Goal: Information Seeking & Learning: Learn about a topic

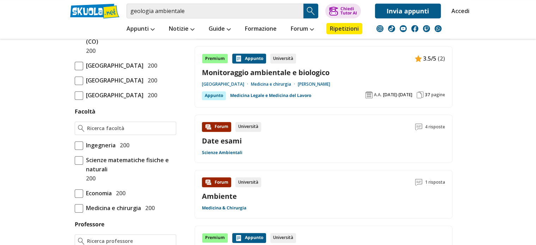
scroll to position [359, 0]
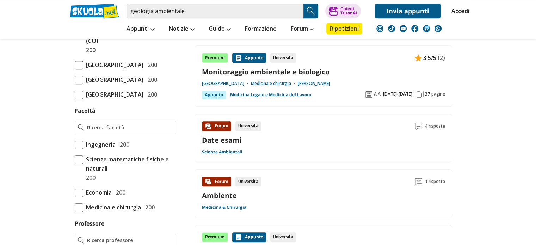
click at [80, 149] on span at bounding box center [79, 145] width 8 height 8
click at [75, 144] on input "Ingegneria 200" at bounding box center [75, 144] width 0 height 0
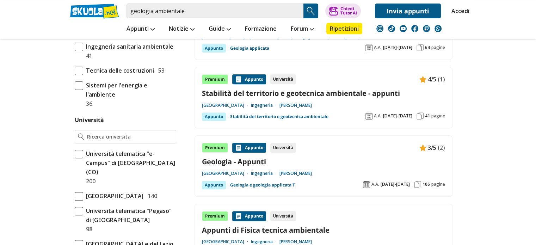
scroll to position [252, 0]
click at [127, 134] on input "Università" at bounding box center [130, 136] width 86 height 7
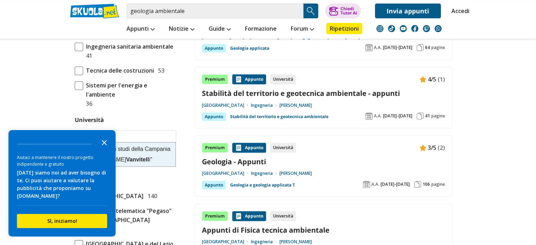
type input "vanvitell"
click at [105, 142] on polygon "Close the survey" at bounding box center [104, 142] width 5 height 5
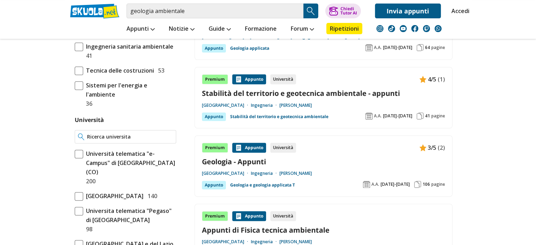
click at [113, 136] on input "Università" at bounding box center [130, 136] width 86 height 7
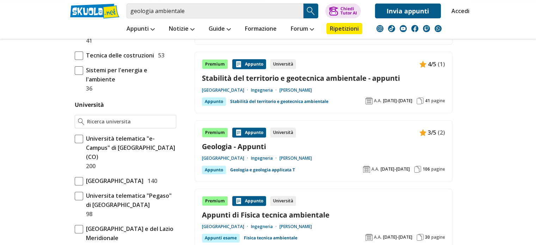
scroll to position [268, 0]
click at [116, 114] on div at bounding box center [125, 120] width 101 height 13
click at [116, 118] on input "Università" at bounding box center [130, 121] width 86 height 7
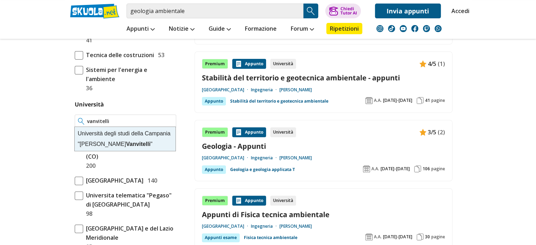
click at [126, 143] on strong "Vanvitelli" at bounding box center [138, 144] width 24 height 6
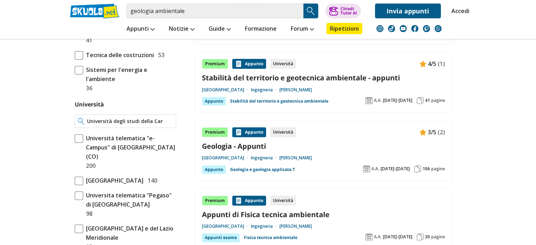
type input "Università degli studi della Campania "[PERSON_NAME]""
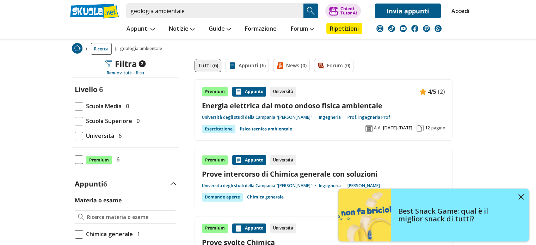
scroll to position [146, 0]
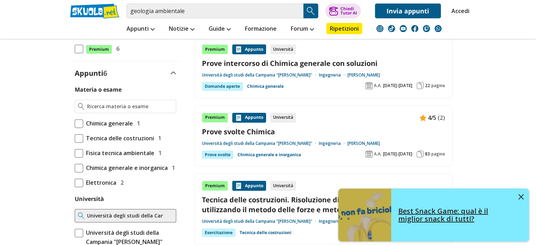
click at [520, 195] on img at bounding box center [520, 196] width 5 height 5
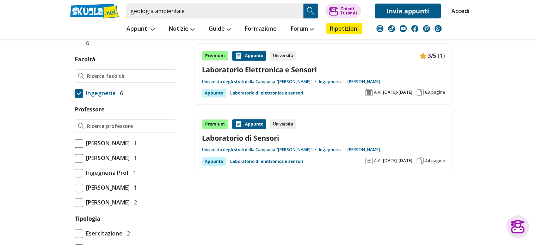
scroll to position [378, 0]
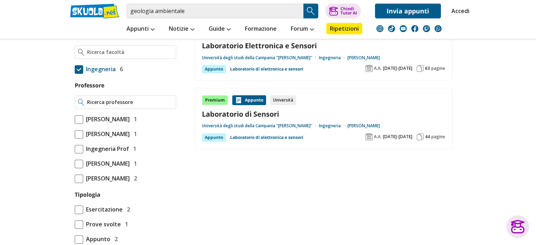
click at [117, 99] on input "Professore" at bounding box center [130, 102] width 86 height 7
type input "ruberti daniela"
click at [80, 101] on img at bounding box center [81, 102] width 7 height 7
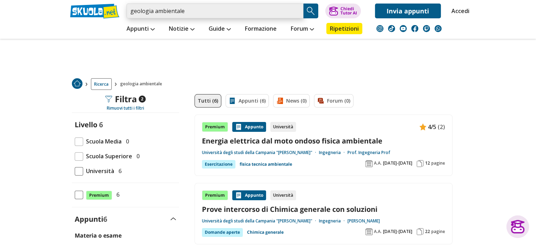
click at [258, 7] on input "geologia ambientale" at bounding box center [214, 11] width 177 height 15
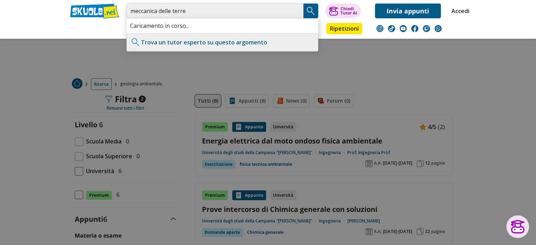
type input "meccanica delle terre"
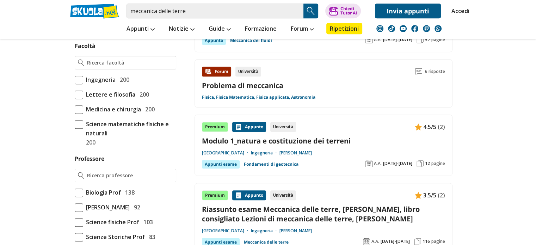
scroll to position [397, 0]
click at [78, 84] on span at bounding box center [79, 79] width 8 height 8
click at [75, 79] on input "Ingegneria 200" at bounding box center [75, 79] width 0 height 0
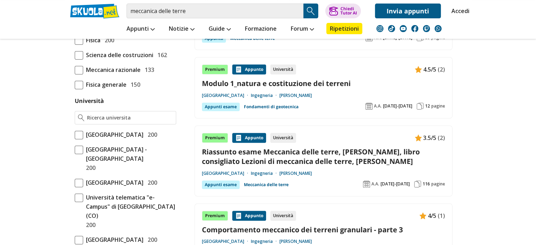
scroll to position [264, 0]
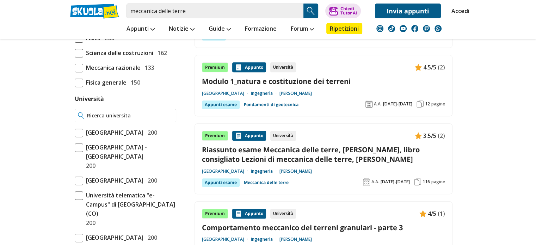
click at [149, 112] on input "Università" at bounding box center [130, 115] width 86 height 7
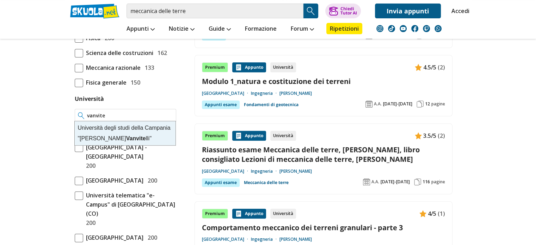
click at [139, 129] on div "Università degli studi della Campania "[PERSON_NAME] lli"" at bounding box center [125, 133] width 101 height 24
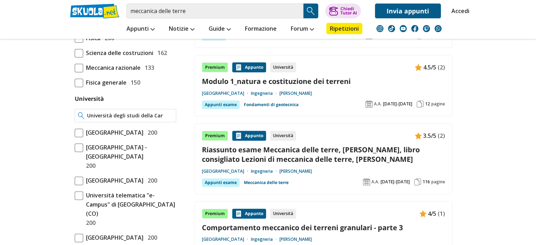
type input "Università degli studi della Campania "[PERSON_NAME]""
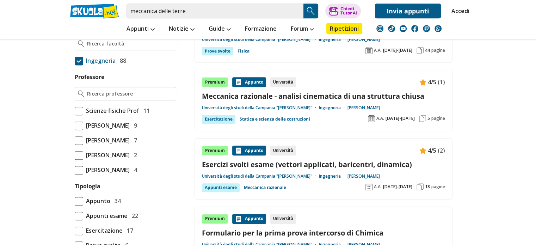
scroll to position [396, 0]
